Goal: Task Accomplishment & Management: Manage account settings

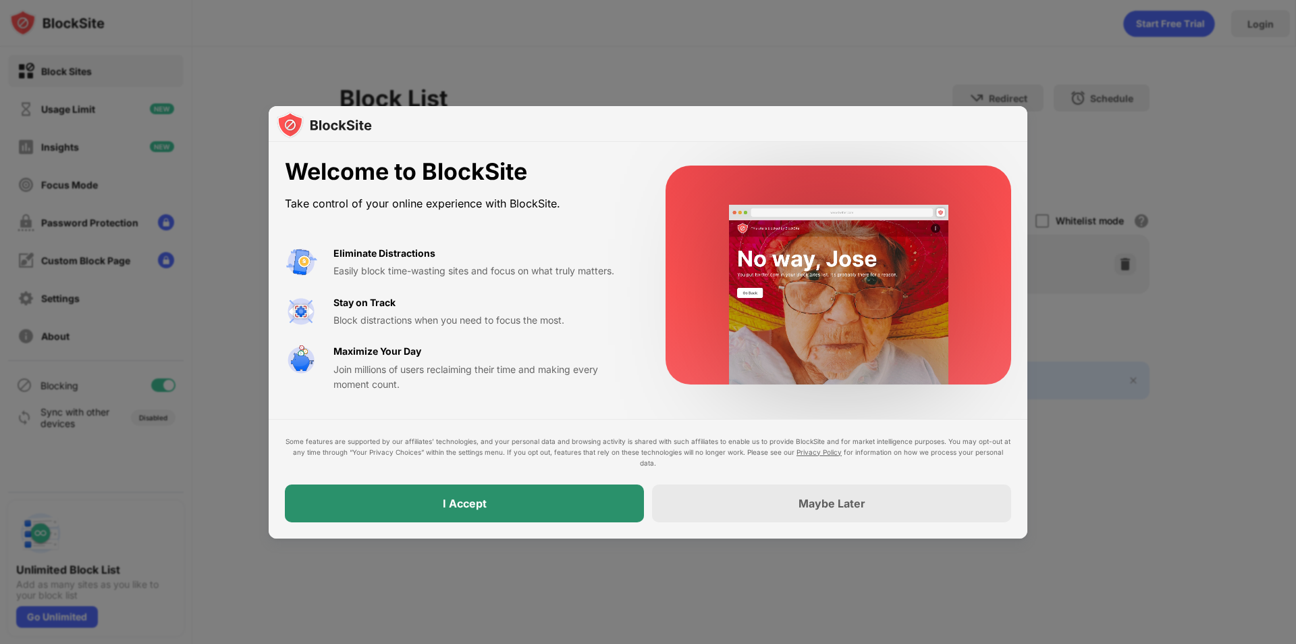
drag, startPoint x: 500, startPoint y: 499, endPoint x: 347, endPoint y: 542, distance: 159.1
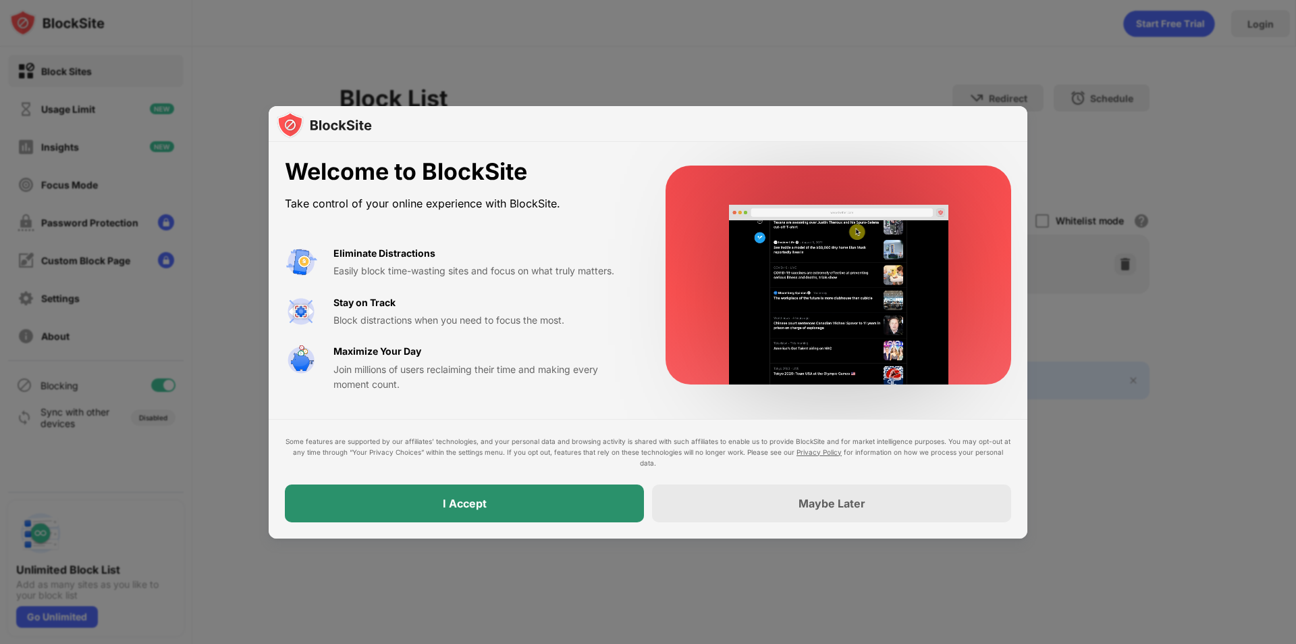
click at [500, 499] on div "I Accept" at bounding box center [464, 503] width 359 height 38
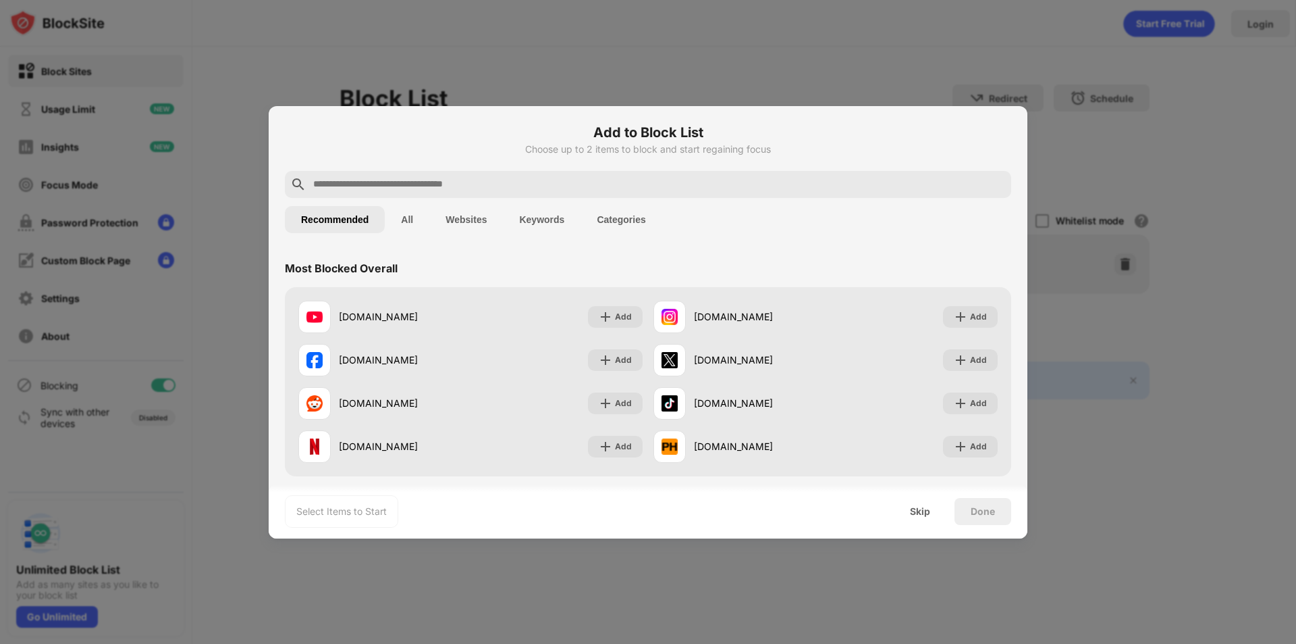
click at [485, 182] on input "text" at bounding box center [659, 184] width 694 height 16
paste input "******"
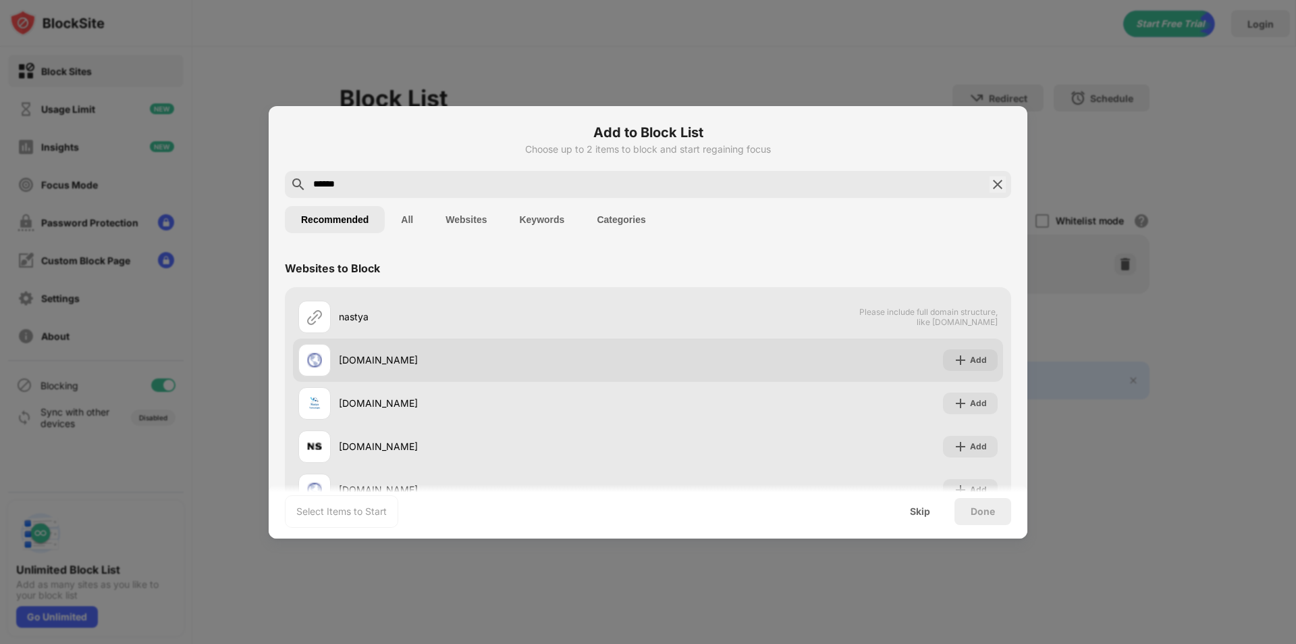
type input "******"
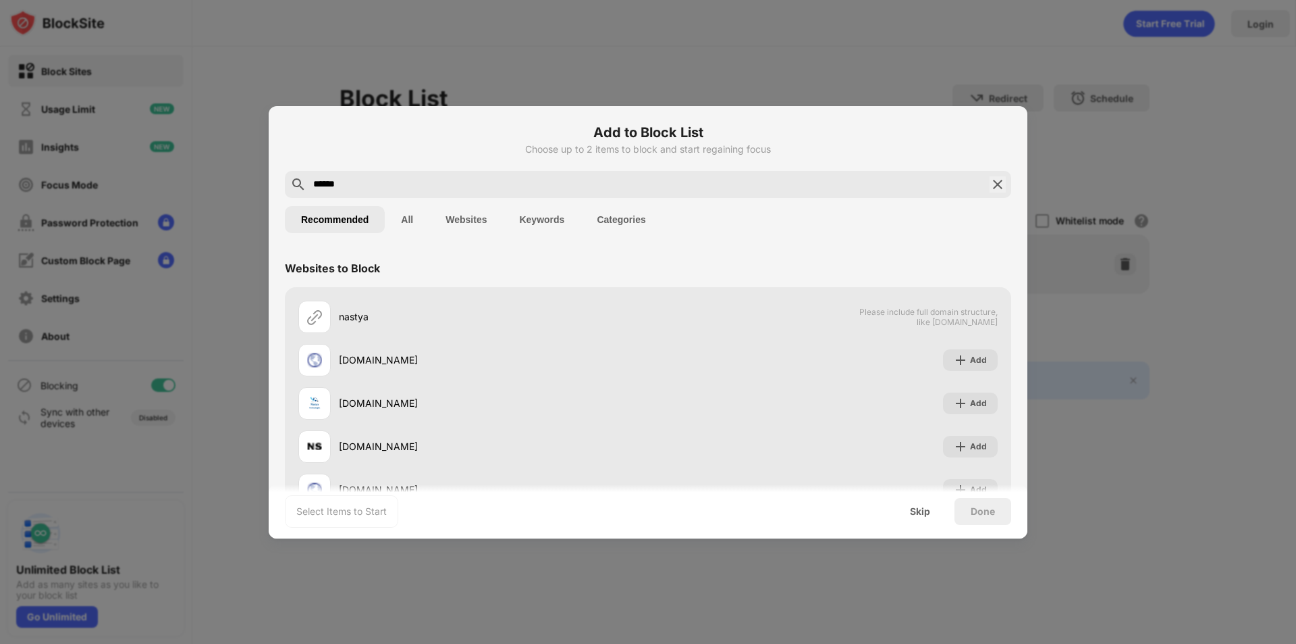
click at [545, 220] on button "Keywords" at bounding box center [542, 219] width 78 height 27
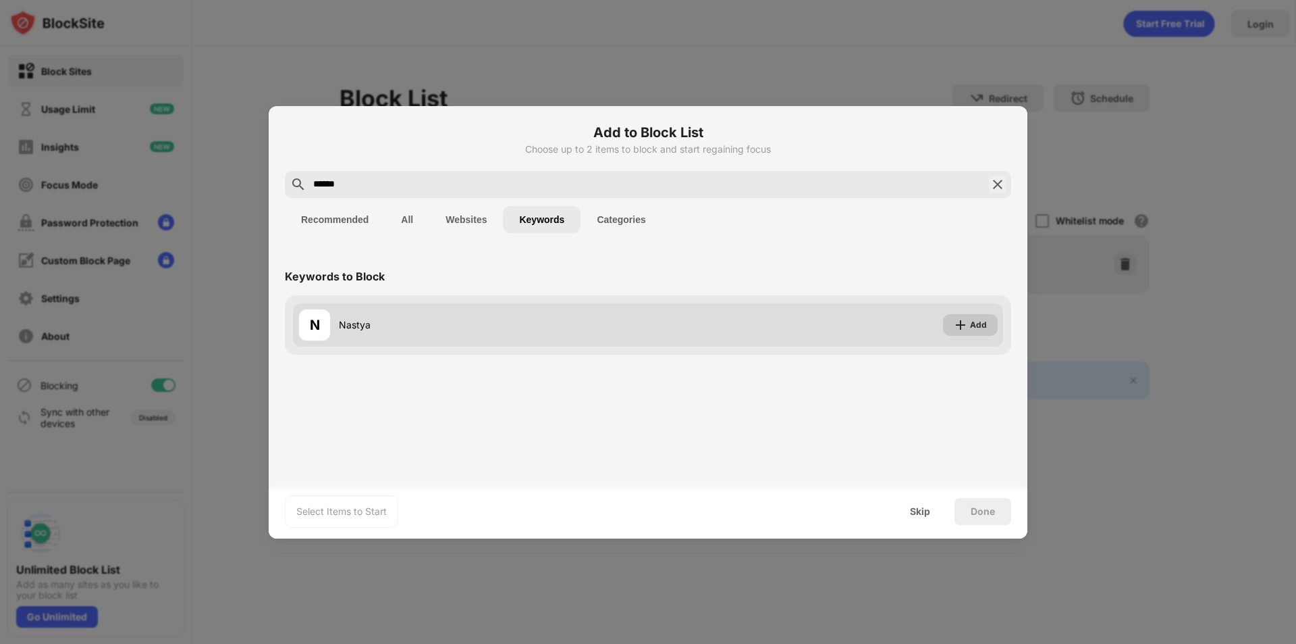
click at [968, 320] on img at bounding box center [961, 325] width 14 height 14
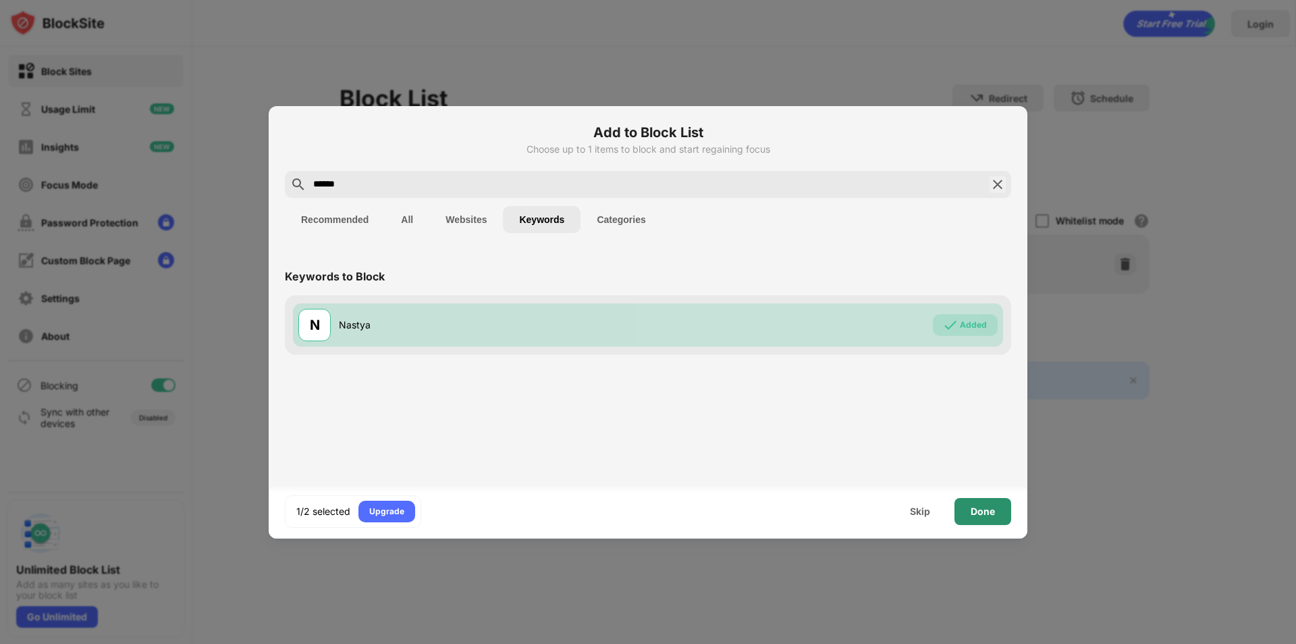
click at [978, 514] on div "Done" at bounding box center [983, 511] width 24 height 11
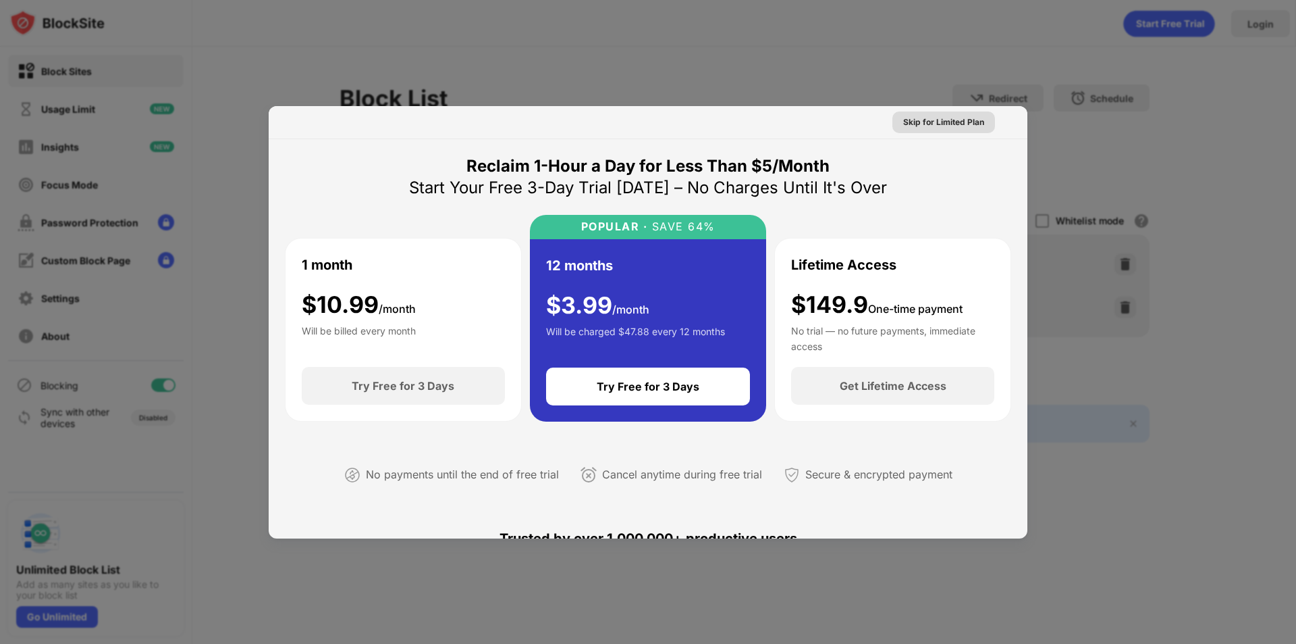
click at [947, 126] on div "Skip for Limited Plan" at bounding box center [943, 122] width 81 height 14
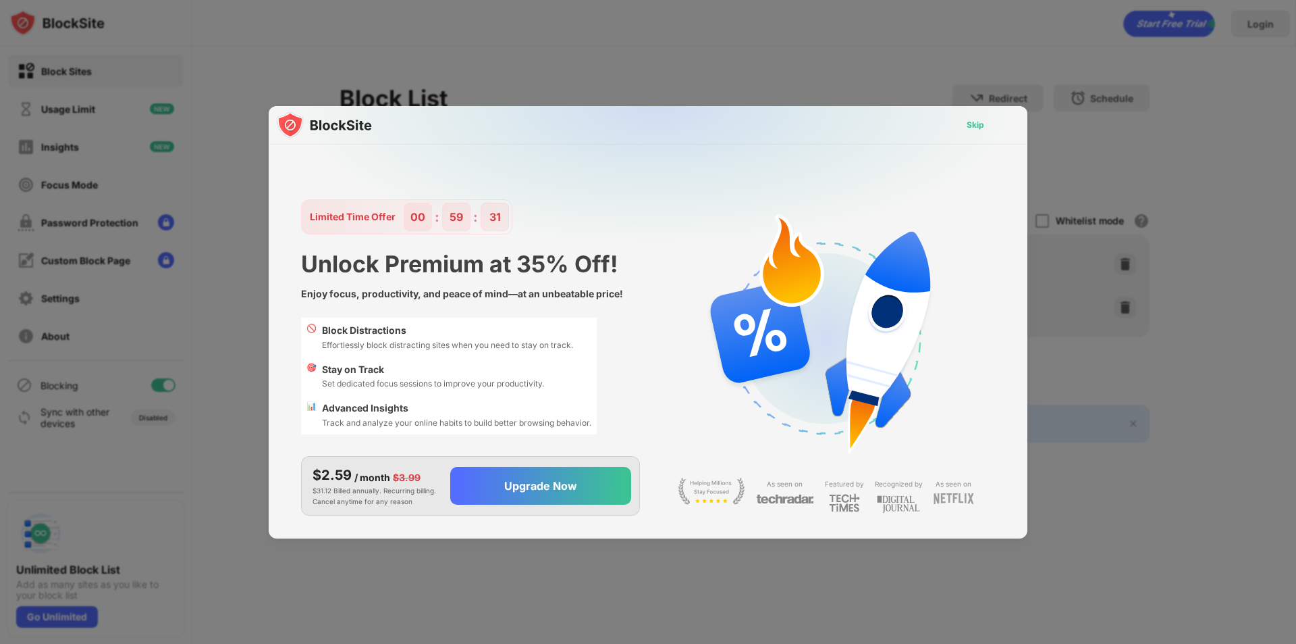
click at [978, 124] on div "Skip" at bounding box center [976, 125] width 18 height 14
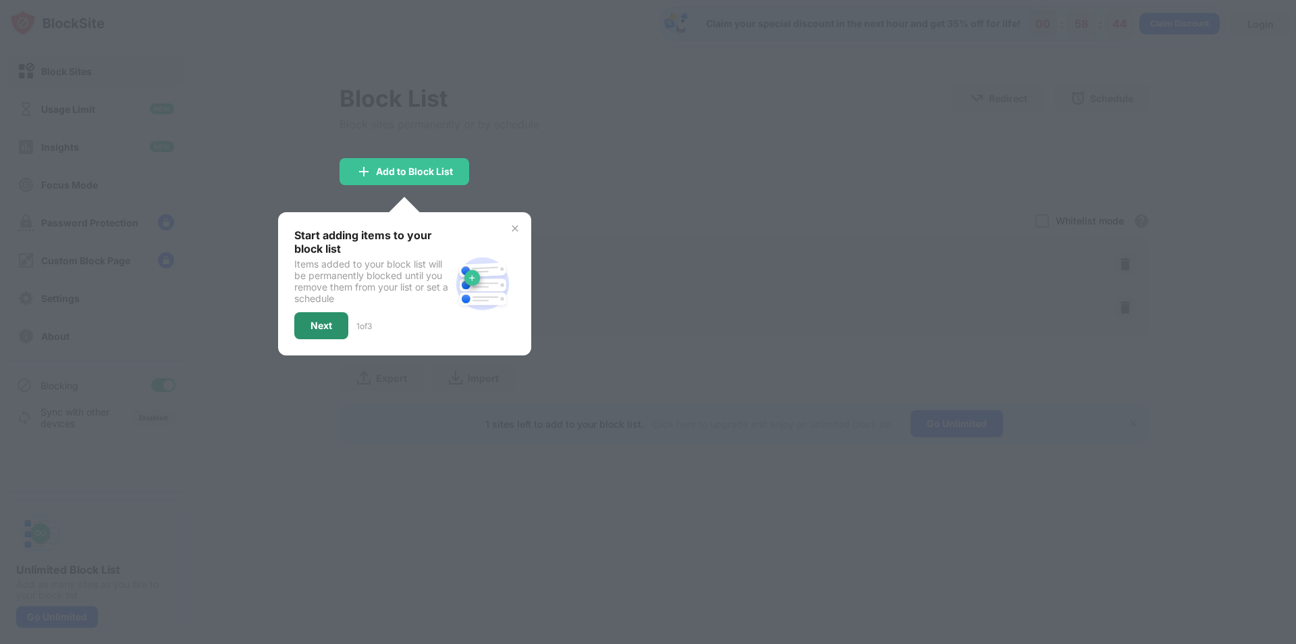
click at [338, 323] on div "Next" at bounding box center [321, 325] width 54 height 27
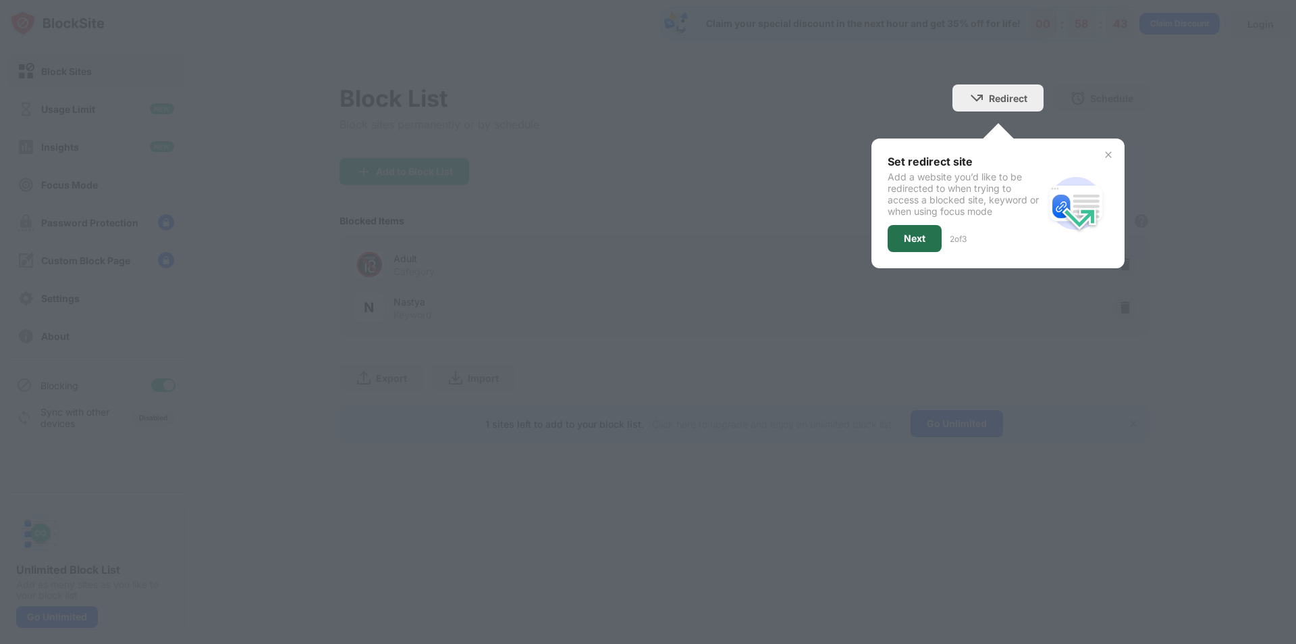
click at [927, 241] on div "Next" at bounding box center [915, 238] width 54 height 27
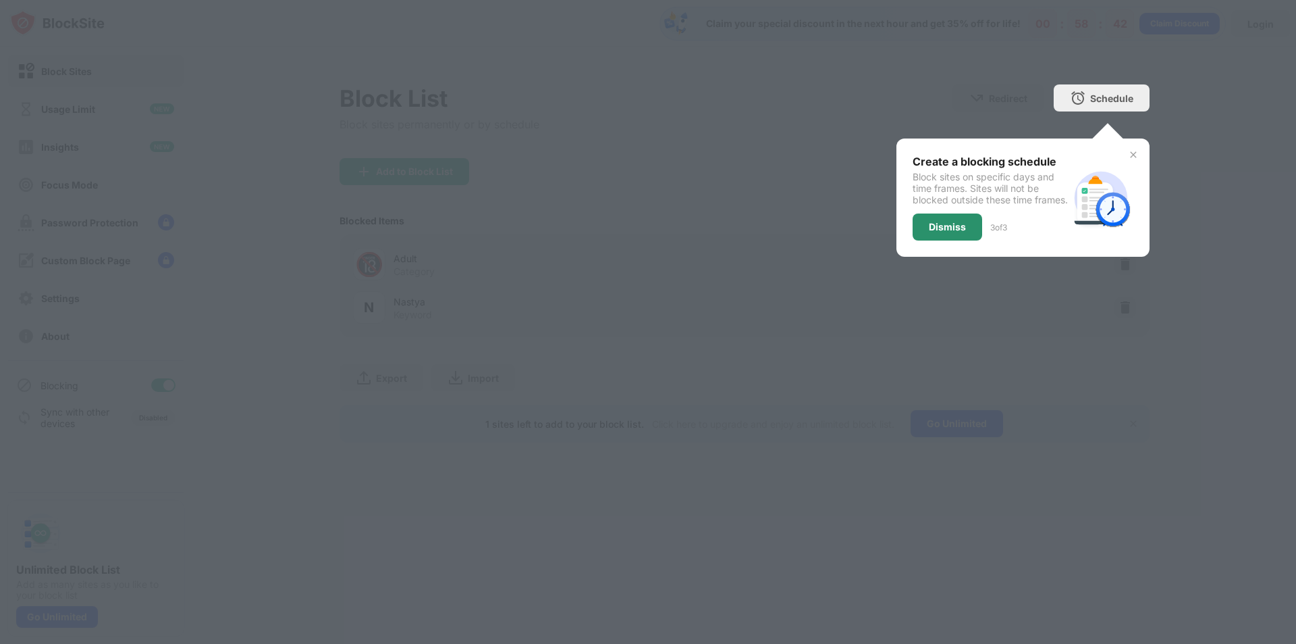
click at [914, 234] on div "Dismiss" at bounding box center [948, 226] width 70 height 27
